Goal: Navigation & Orientation: Find specific page/section

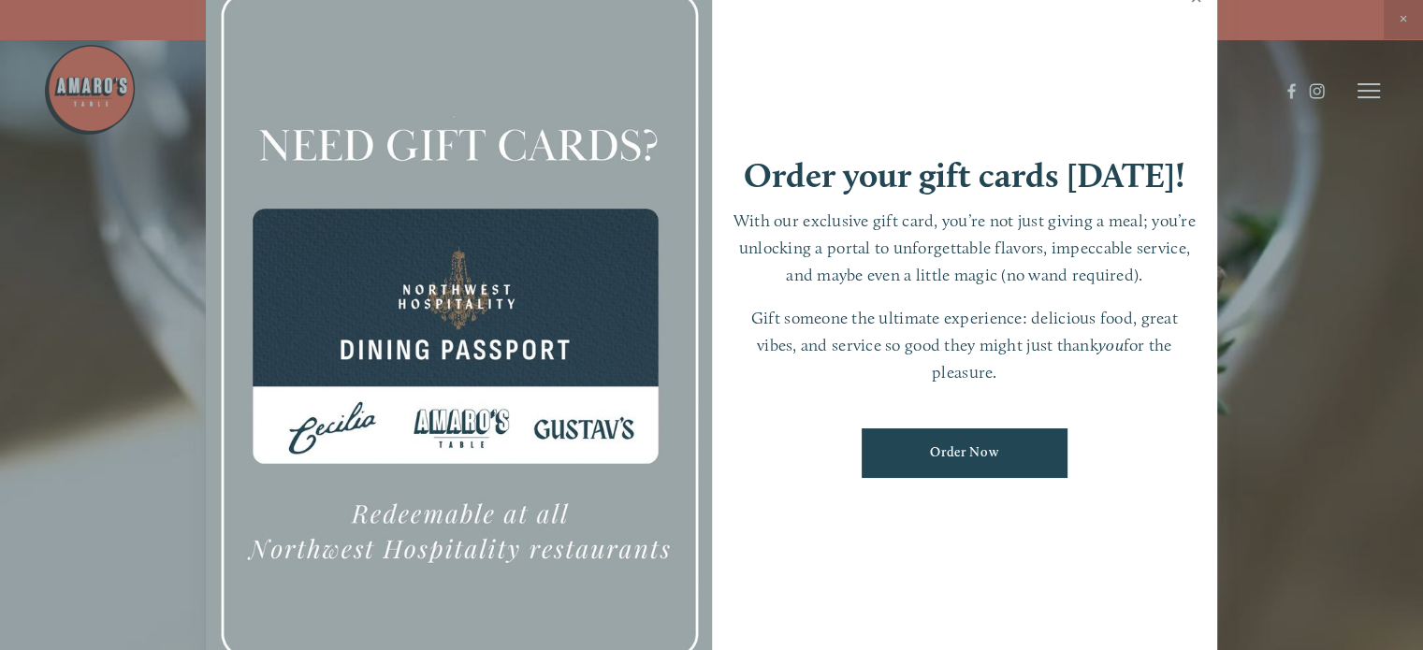
click at [1193, 5] on link "Close" at bounding box center [1196, 0] width 36 height 52
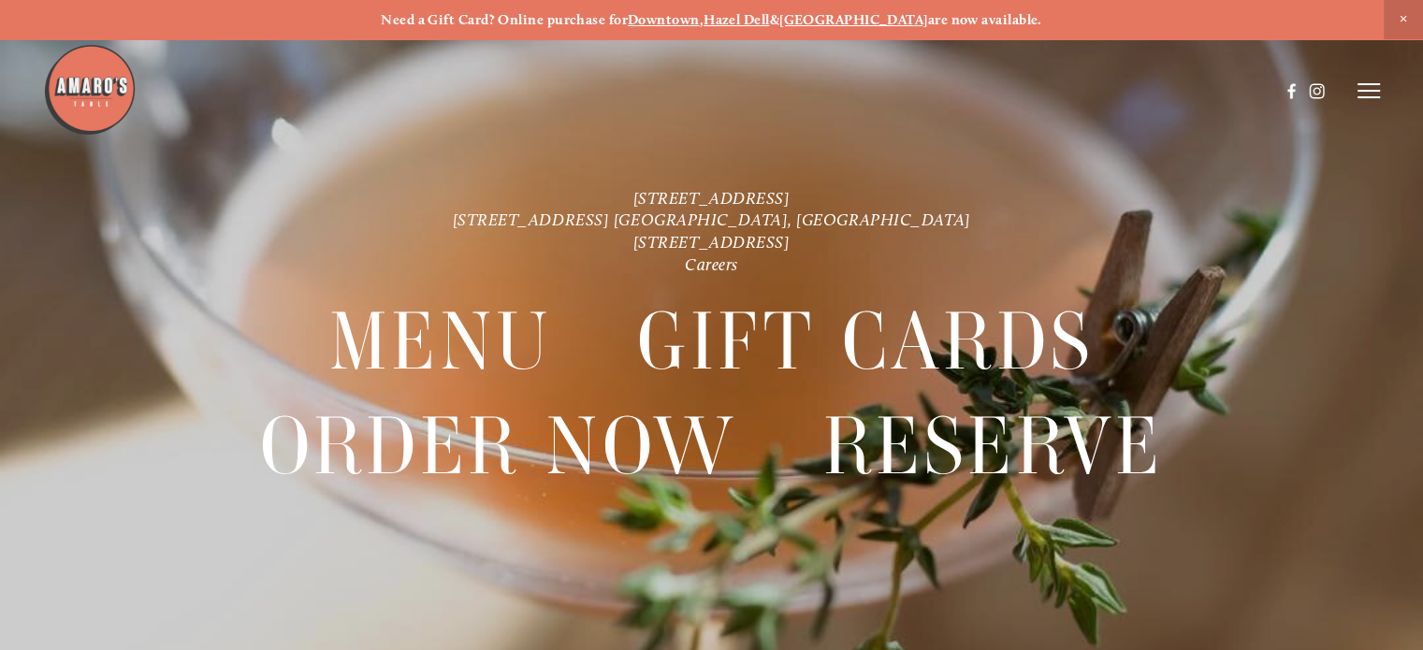
click at [1366, 84] on line at bounding box center [1369, 84] width 22 height 0
click at [1028, 88] on span "Menu" at bounding box center [1032, 90] width 35 height 16
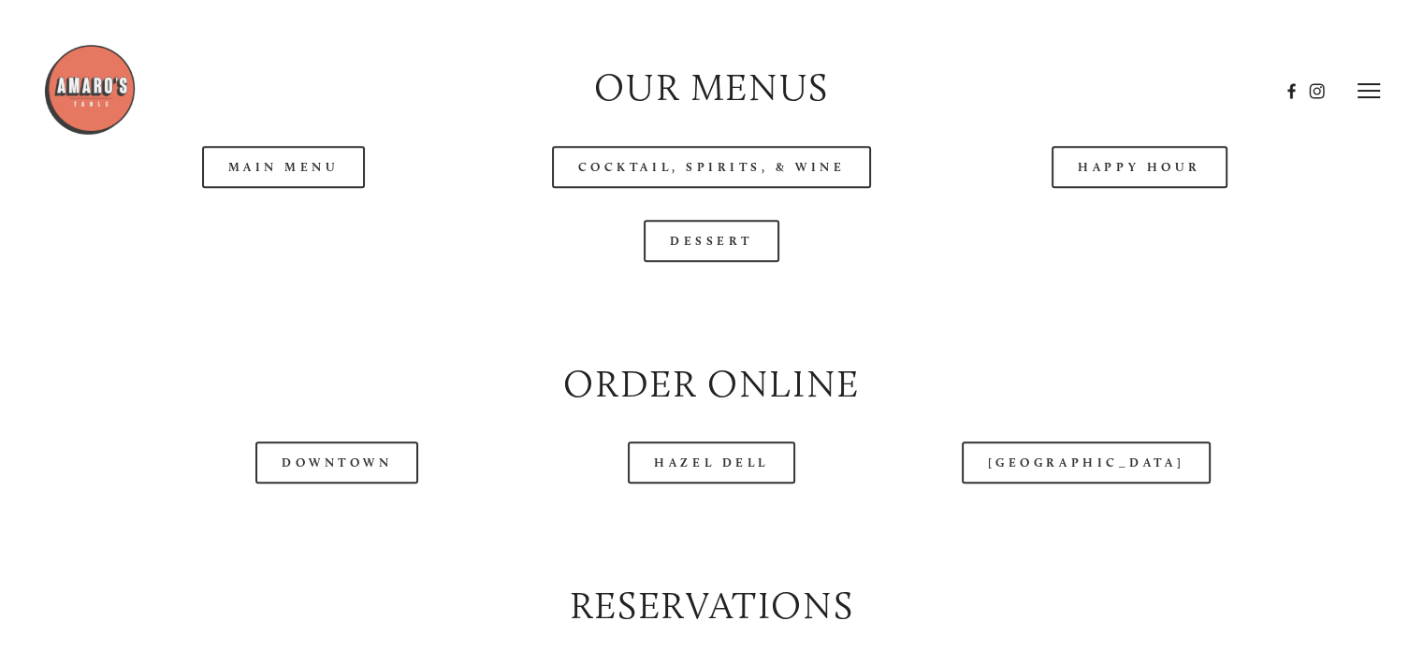
scroll to position [1912, 0]
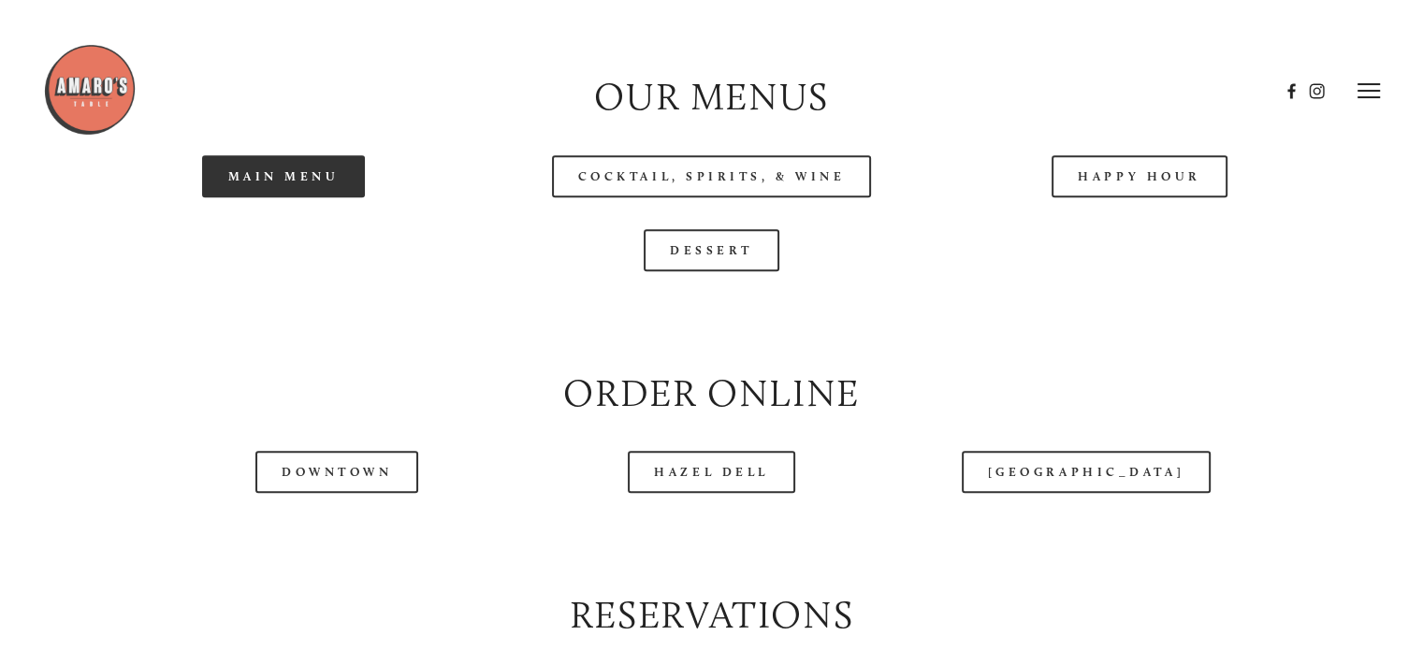
click at [311, 197] on link "Main Menu" at bounding box center [284, 176] width 164 height 42
